Goal: Task Accomplishment & Management: Use online tool/utility

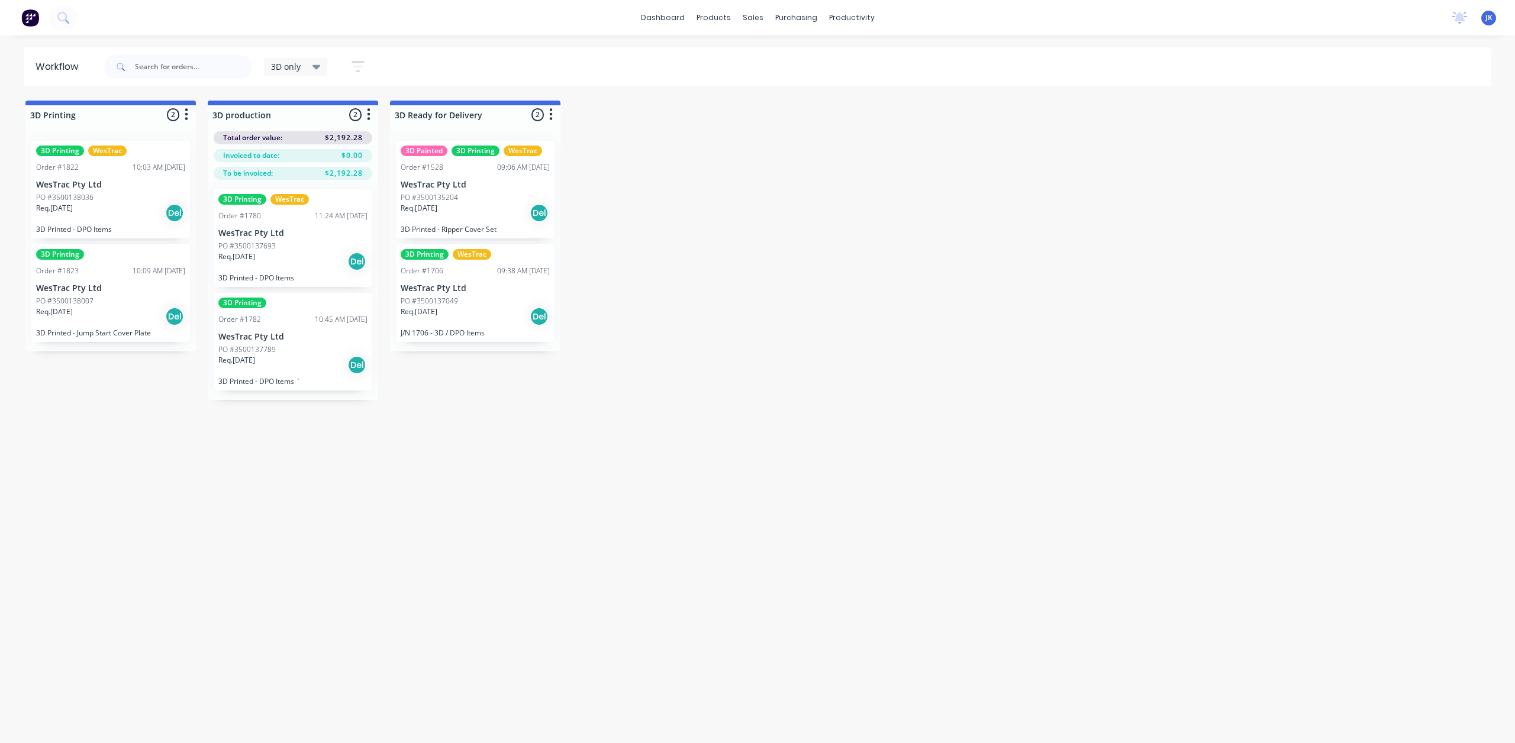
click at [324, 234] on p "WesTrac Pty Ltd" at bounding box center [292, 233] width 149 height 10
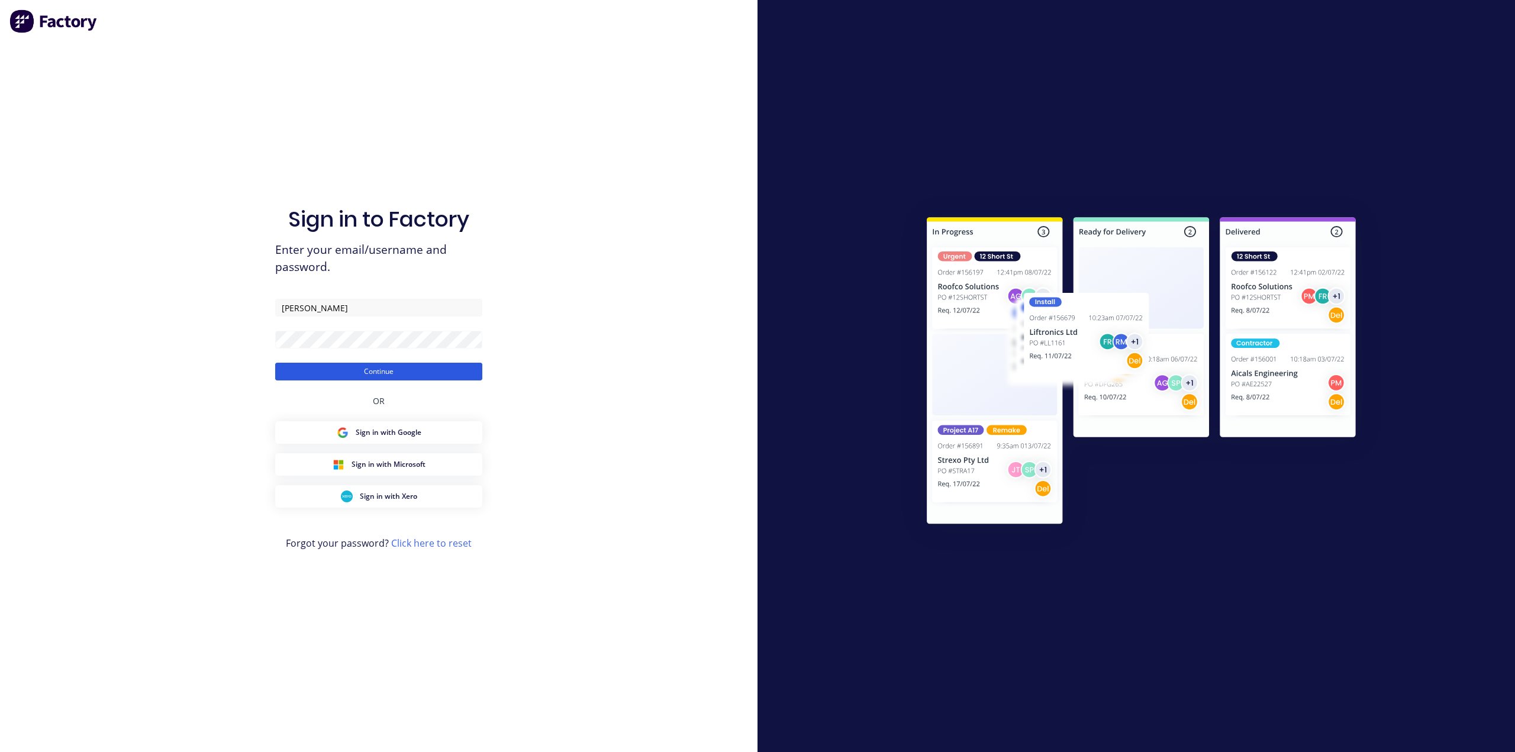
click at [408, 369] on button "Continue" at bounding box center [378, 372] width 207 height 18
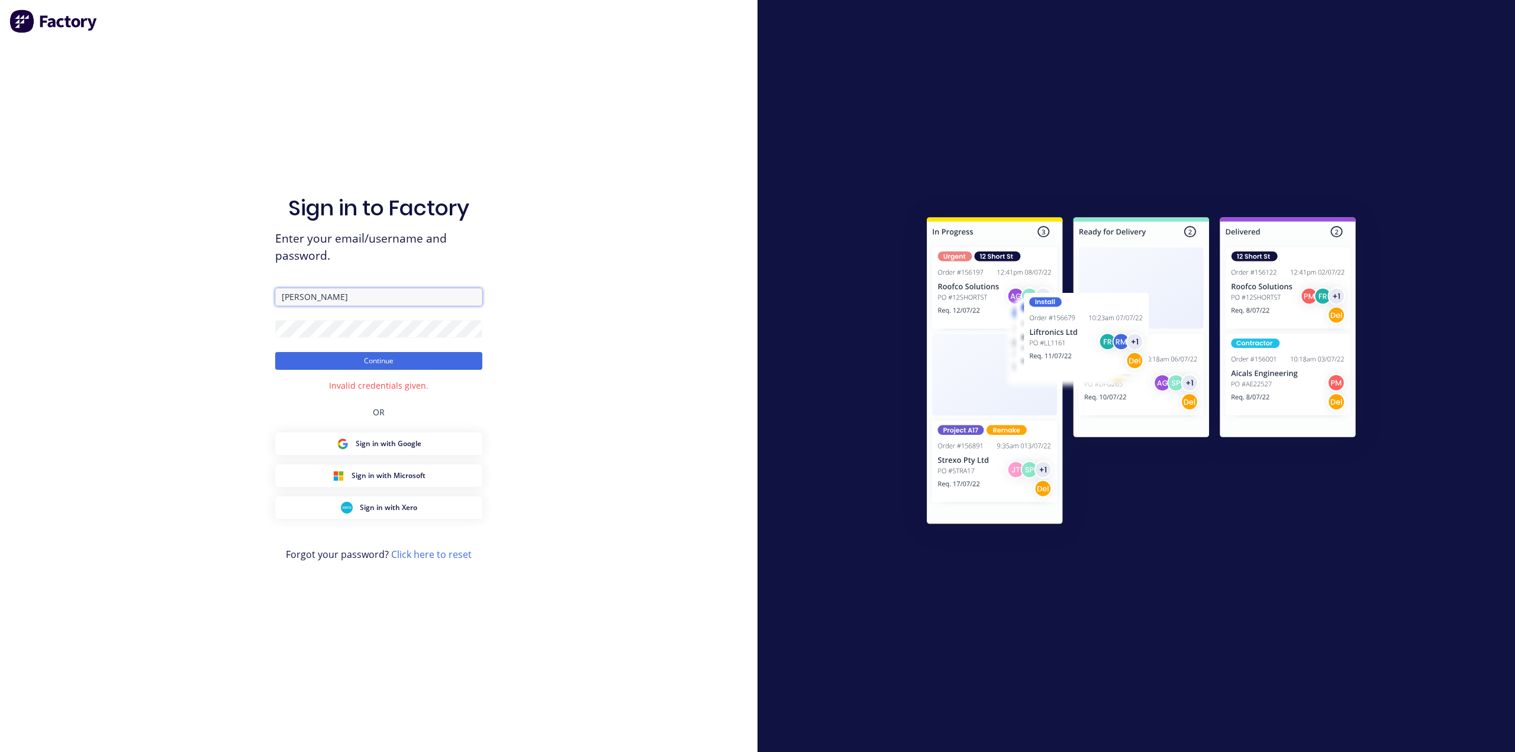
click at [336, 304] on input "[PERSON_NAME]" at bounding box center [378, 297] width 207 height 18
drag, startPoint x: 334, startPoint y: 296, endPoint x: 248, endPoint y: 304, distance: 86.1
click at [248, 304] on div "Sign in to Factory Enter your email/username and password. Kritzinger Continue …" at bounding box center [378, 376] width 757 height 752
type input "[PERSON_NAME][EMAIL_ADDRESS][DOMAIN_NAME]"
click at [423, 358] on button "Continue" at bounding box center [378, 361] width 207 height 18
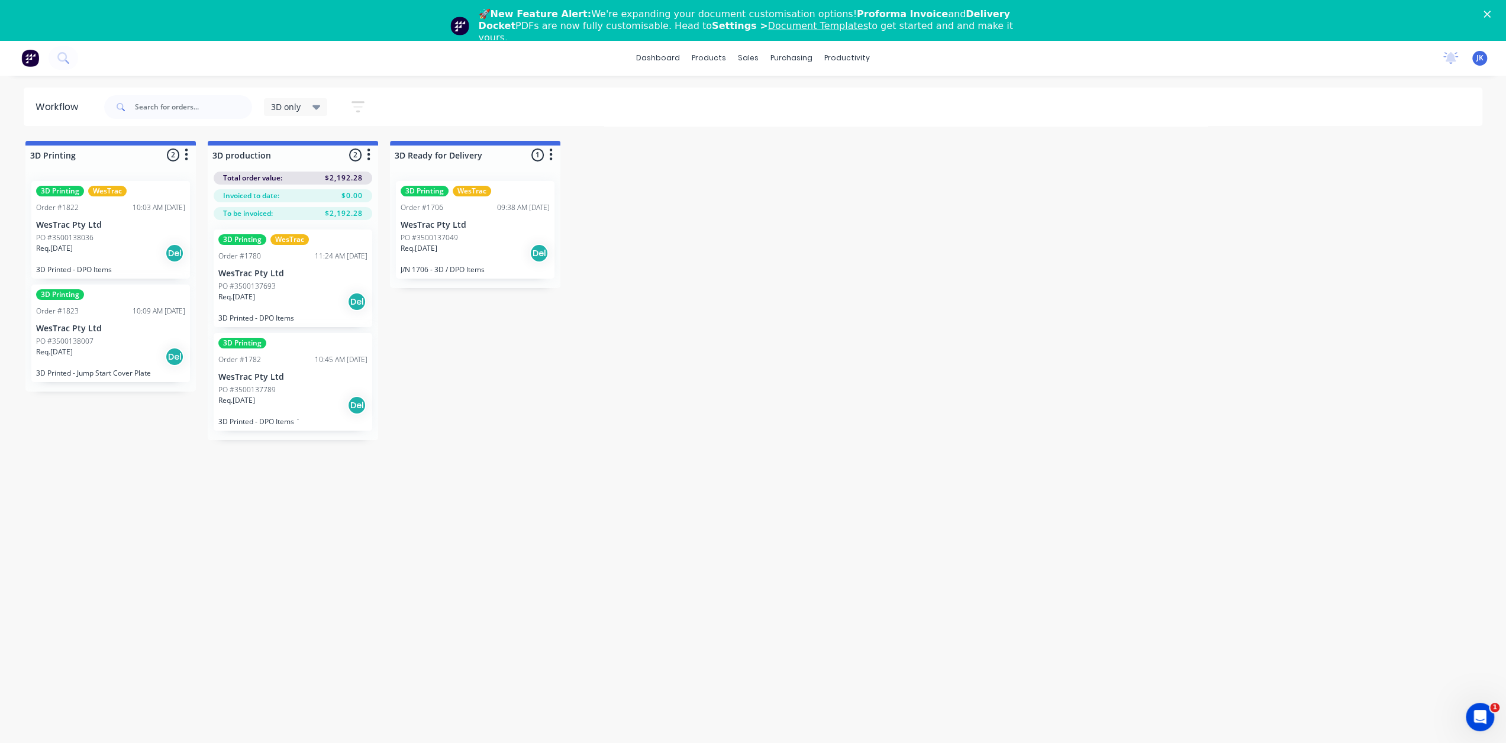
click at [298, 285] on div "PO #3500137693" at bounding box center [292, 286] width 149 height 11
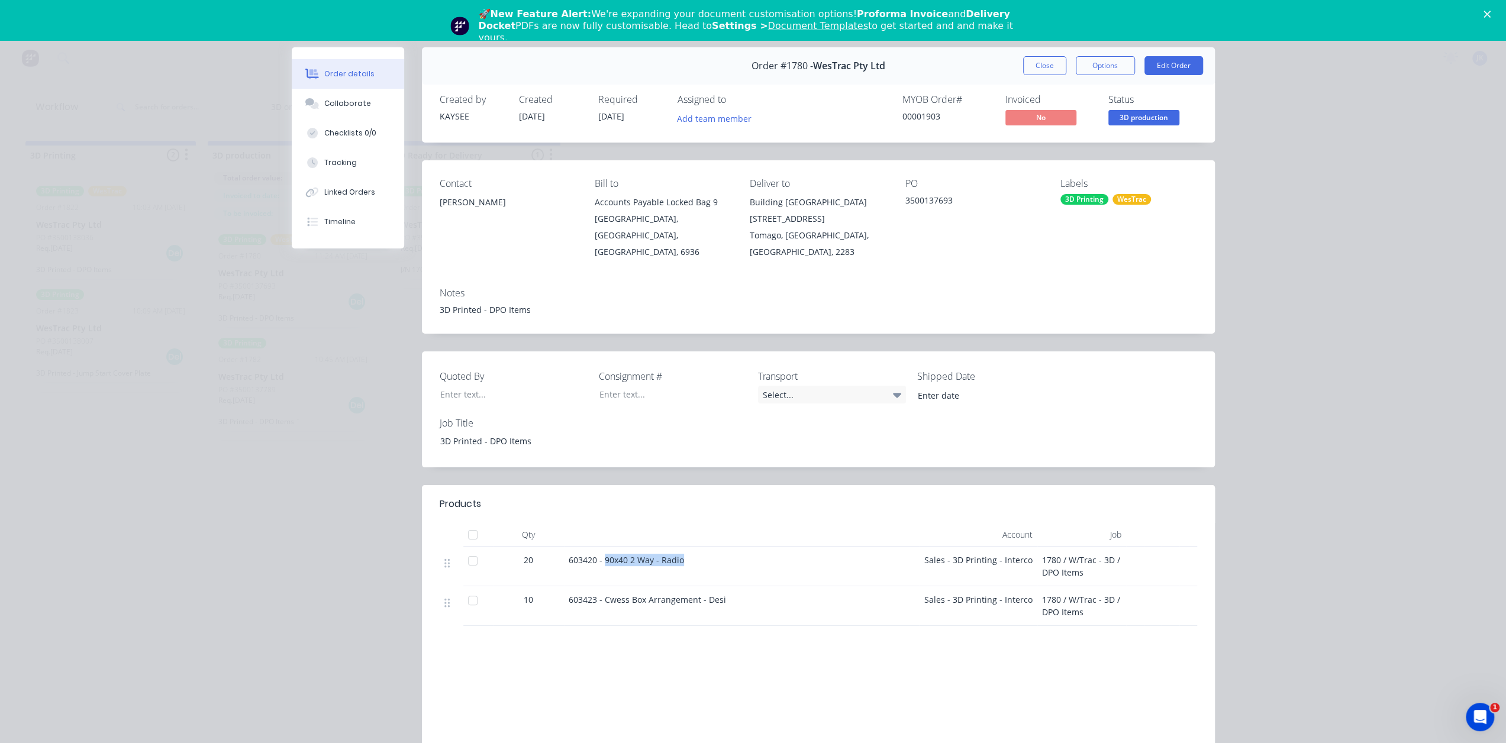
drag, startPoint x: 600, startPoint y: 544, endPoint x: 676, endPoint y: 541, distance: 75.8
click at [676, 554] on span "603420 - 90x40 2 Way - Radio" at bounding box center [626, 559] width 115 height 11
copy span "90x40 2 Way - Radio"
click at [735, 593] on div "603423 - Cwess Box Arrangement - Desi" at bounding box center [741, 606] width 355 height 40
